Goal: Check status: Check status

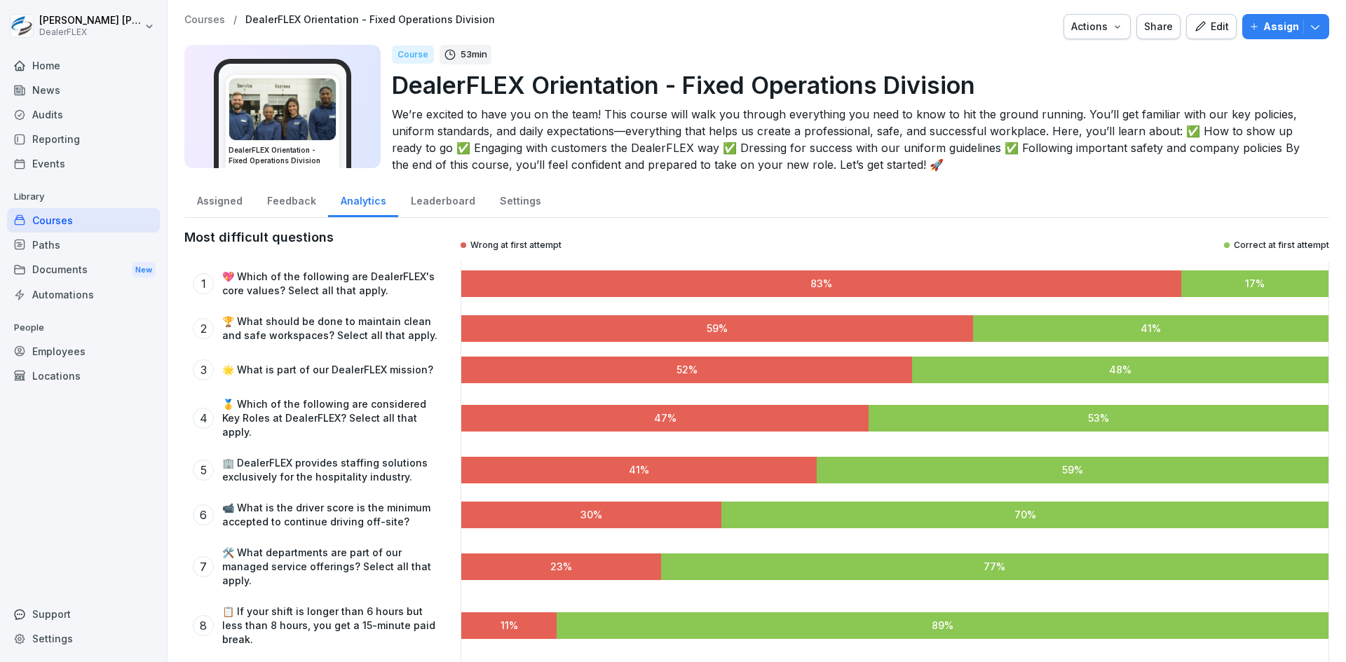
click at [48, 91] on div "News" at bounding box center [83, 90] width 153 height 25
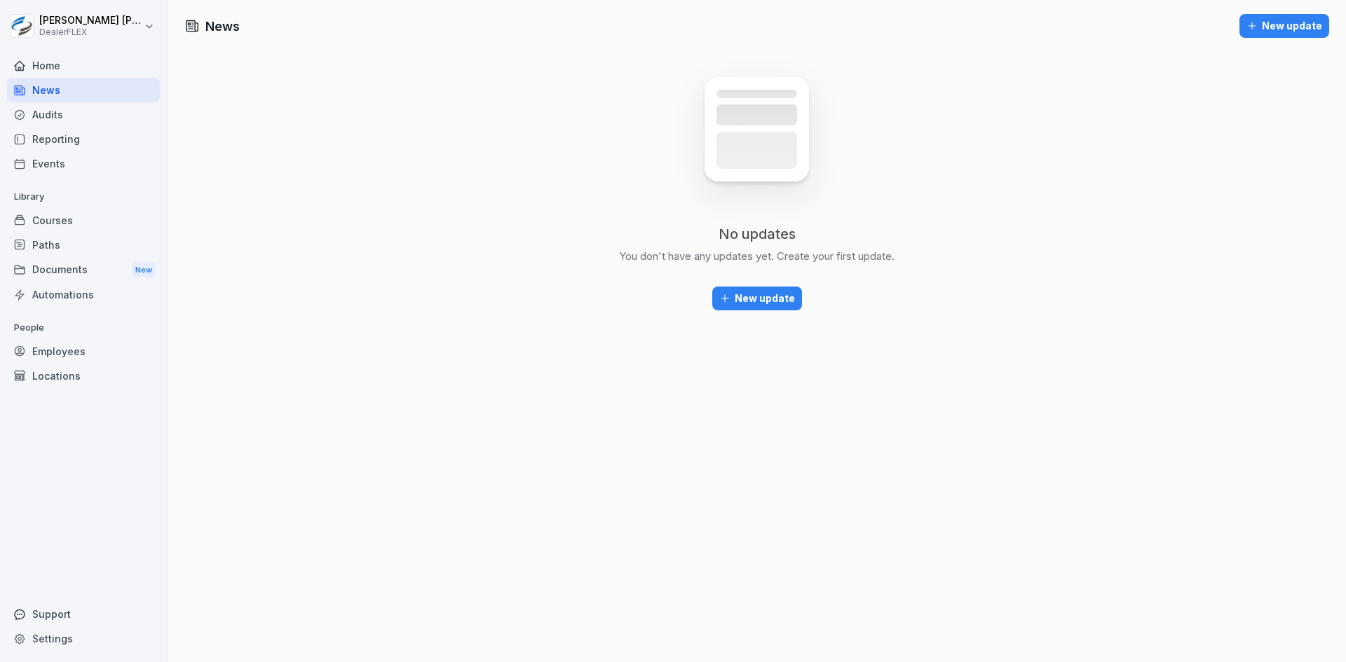
click at [52, 68] on div "Home" at bounding box center [83, 65] width 153 height 25
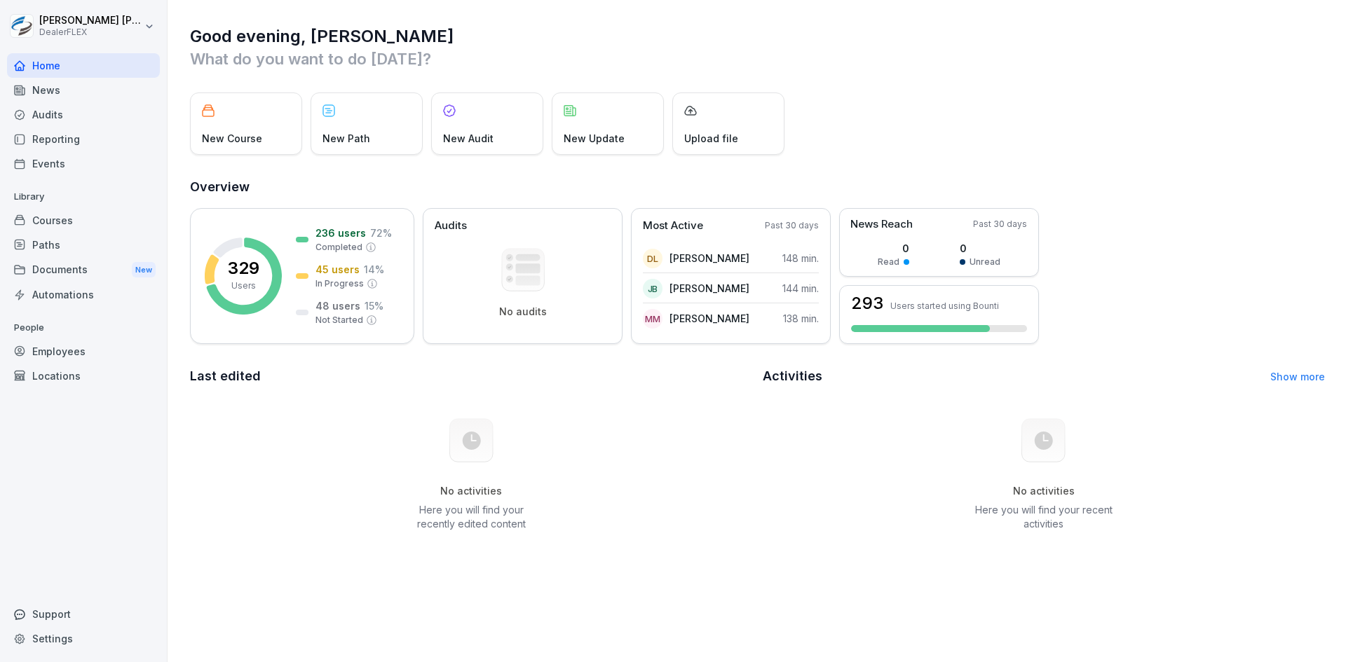
click at [60, 224] on div "Courses" at bounding box center [83, 220] width 153 height 25
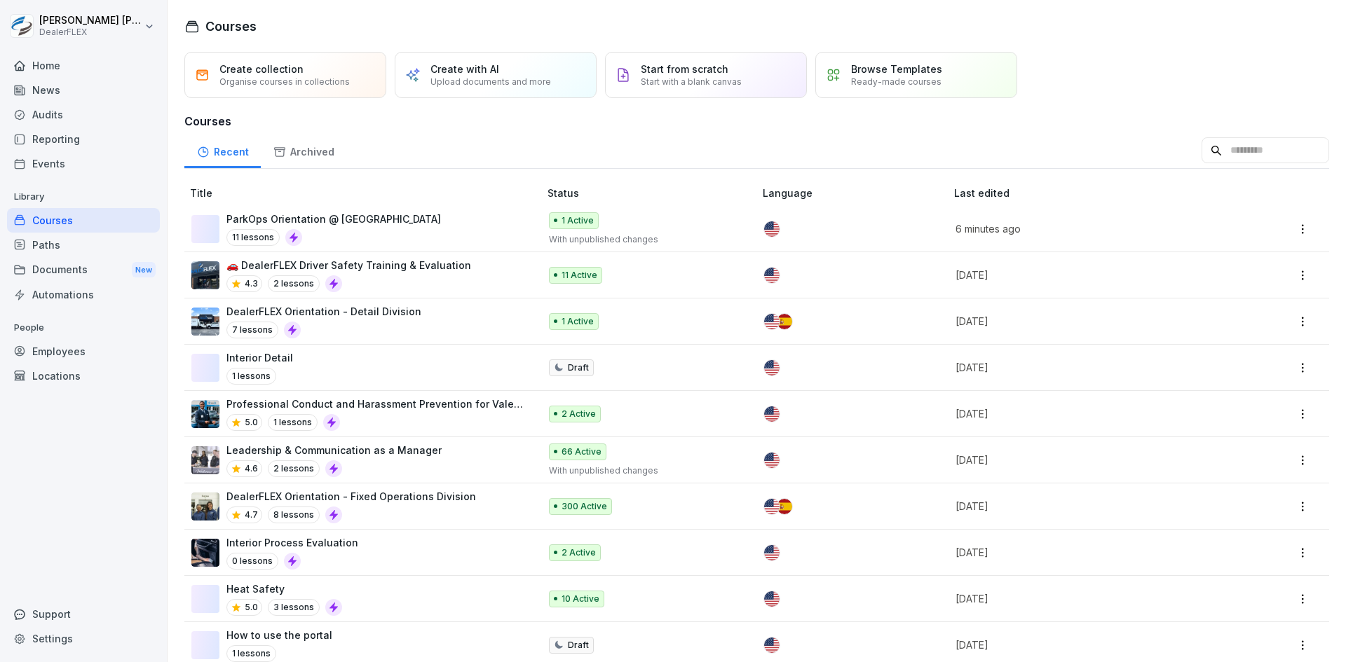
click at [393, 504] on div "DealerFLEX Orientation - Fixed Operations Division 4.7 8 lessons" at bounding box center [351, 506] width 250 height 34
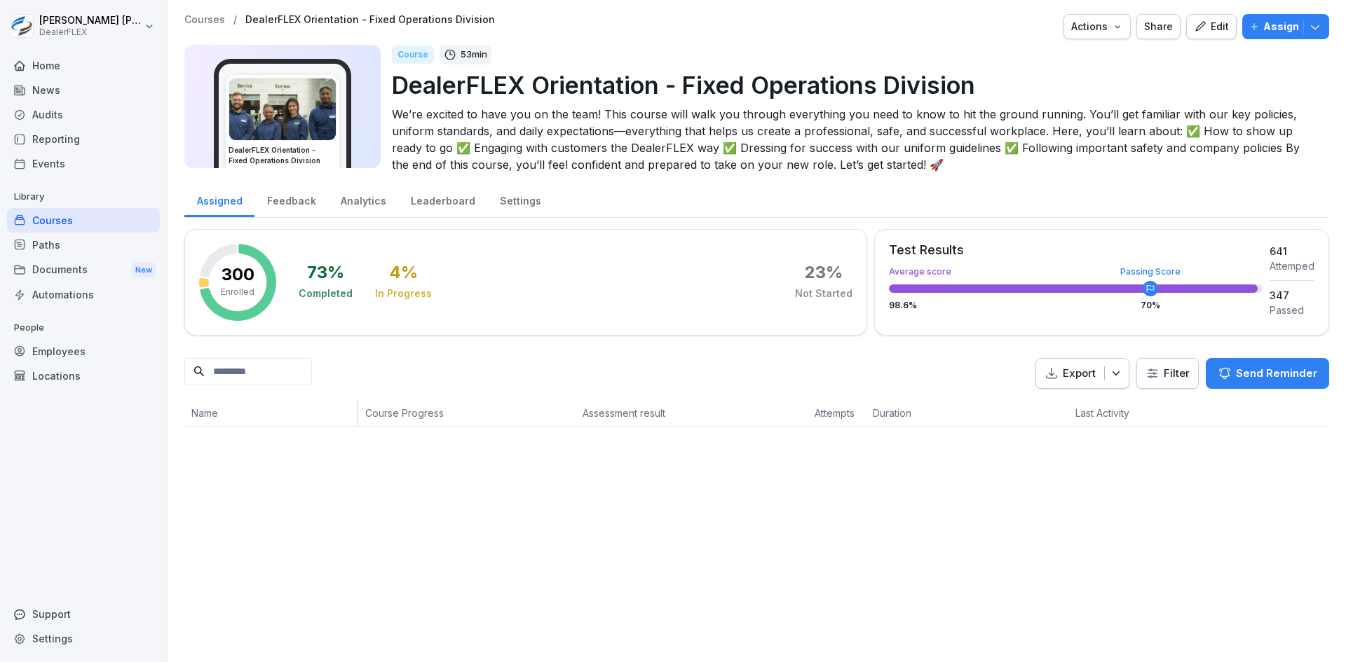
click at [255, 381] on input at bounding box center [248, 371] width 128 height 27
click at [273, 378] on input at bounding box center [248, 371] width 128 height 27
type input "******"
